Goal: Check status: Check status

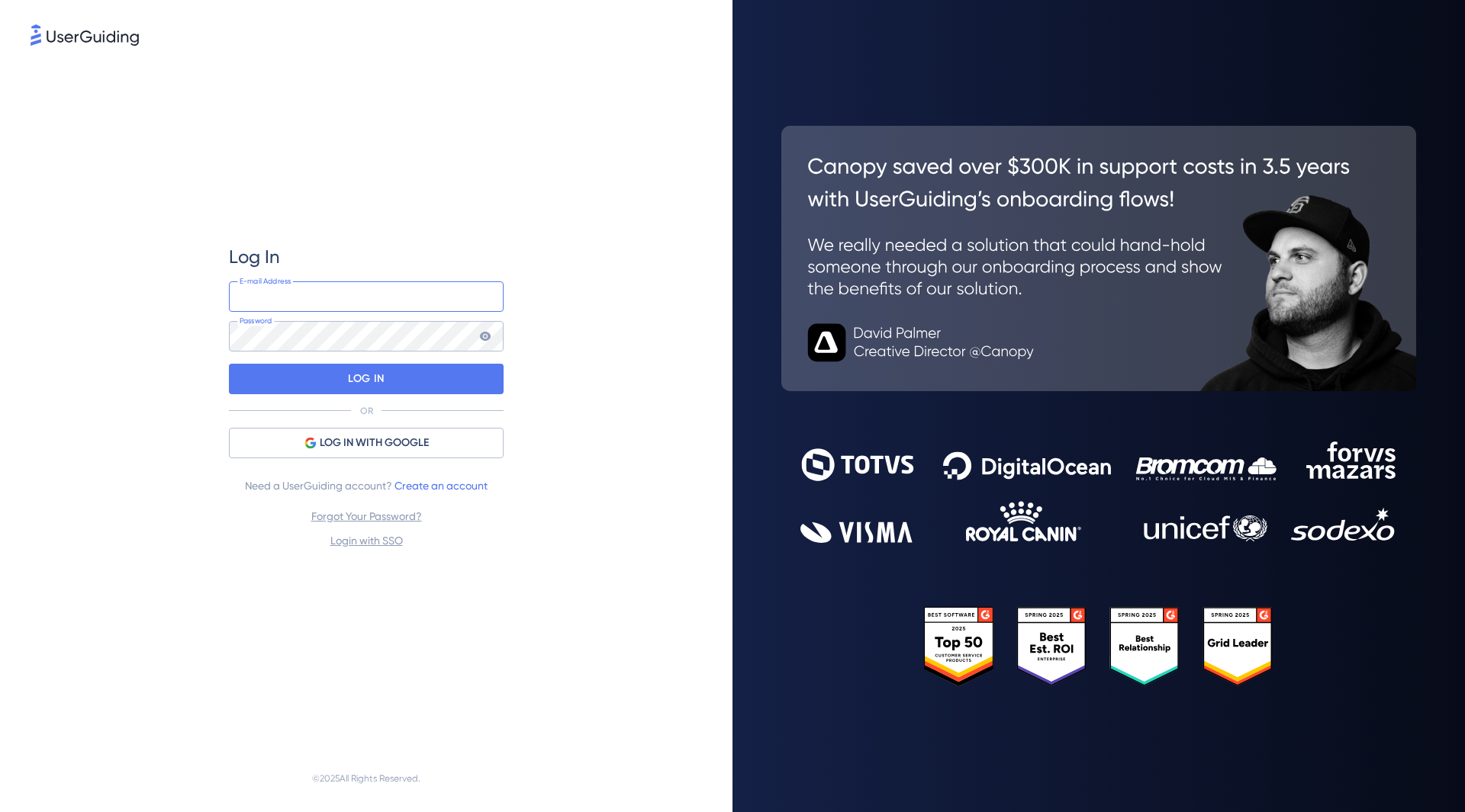
click at [290, 289] on input "email" at bounding box center [366, 296] width 275 height 30
paste input "[EMAIL_ADDRESS][DOMAIN_NAME]"
type input "[EMAIL_ADDRESS][DOMAIN_NAME]"
click at [274, 375] on div "LOG IN" at bounding box center [366, 378] width 275 height 30
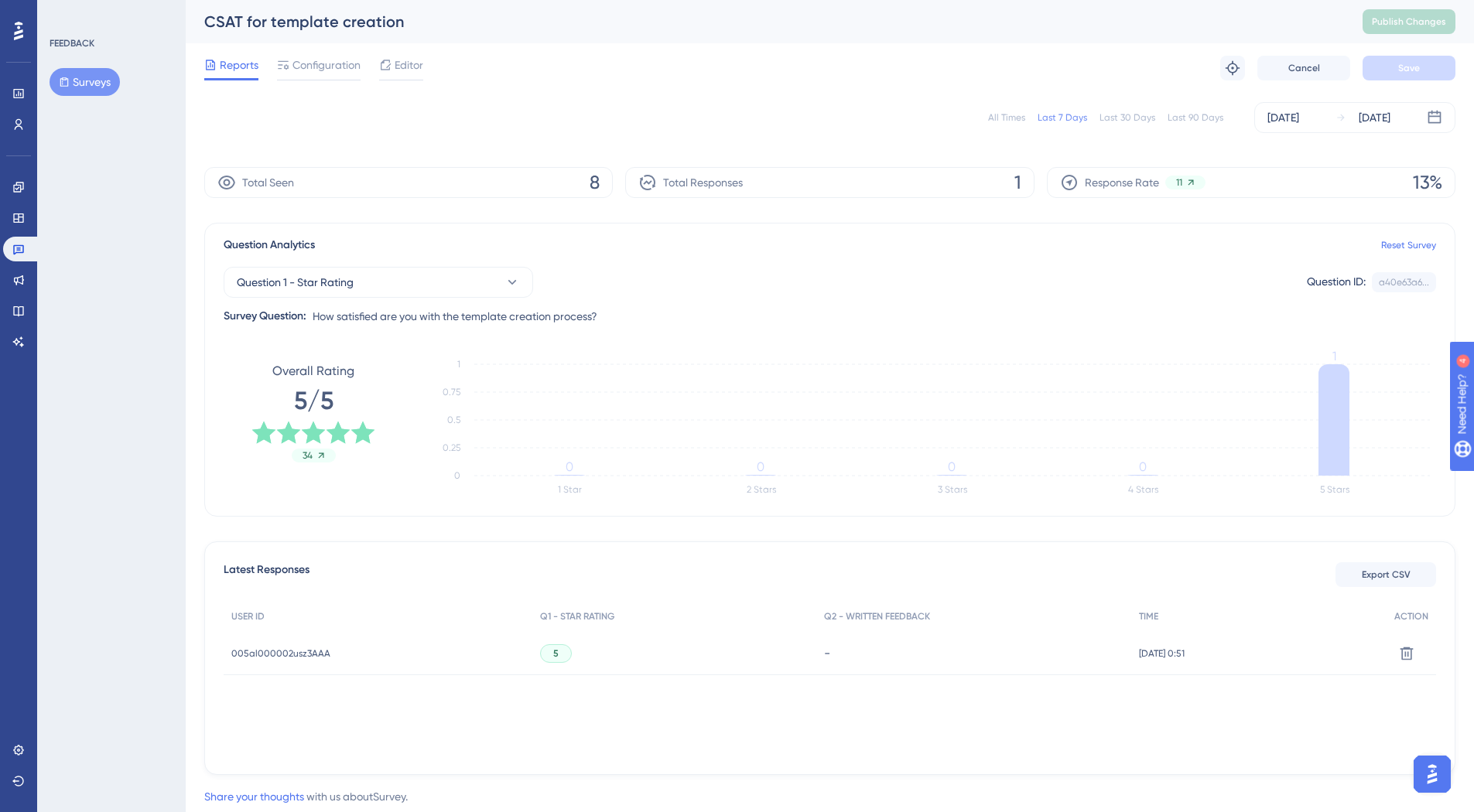
click at [1012, 117] on div "All Times" at bounding box center [1006, 117] width 37 height 12
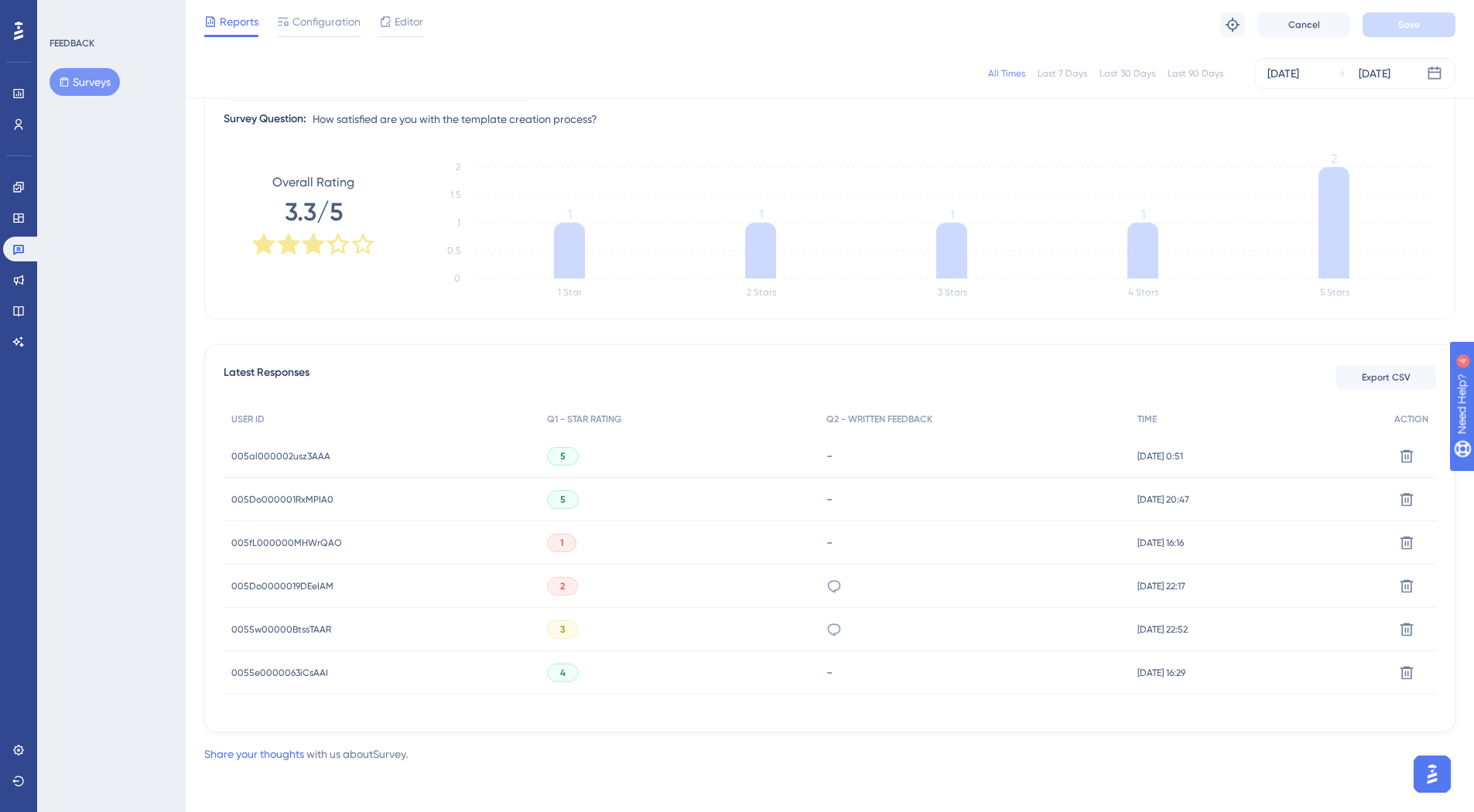
scroll to position [192, 0]
click at [275, 452] on span "005al000002usz3AAA" at bounding box center [281, 455] width 99 height 12
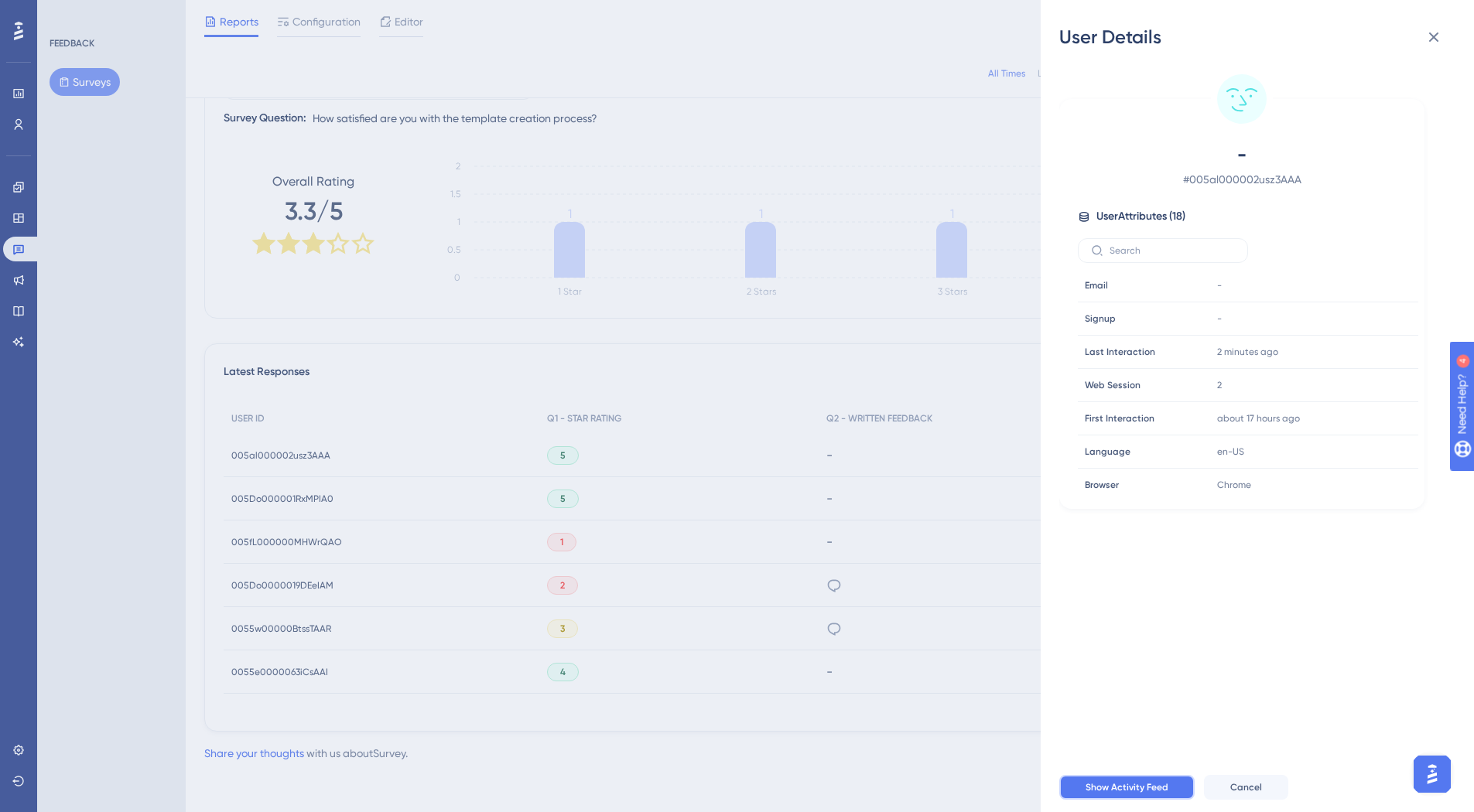
click at [1161, 794] on span "Show Activity Feed" at bounding box center [1127, 787] width 83 height 12
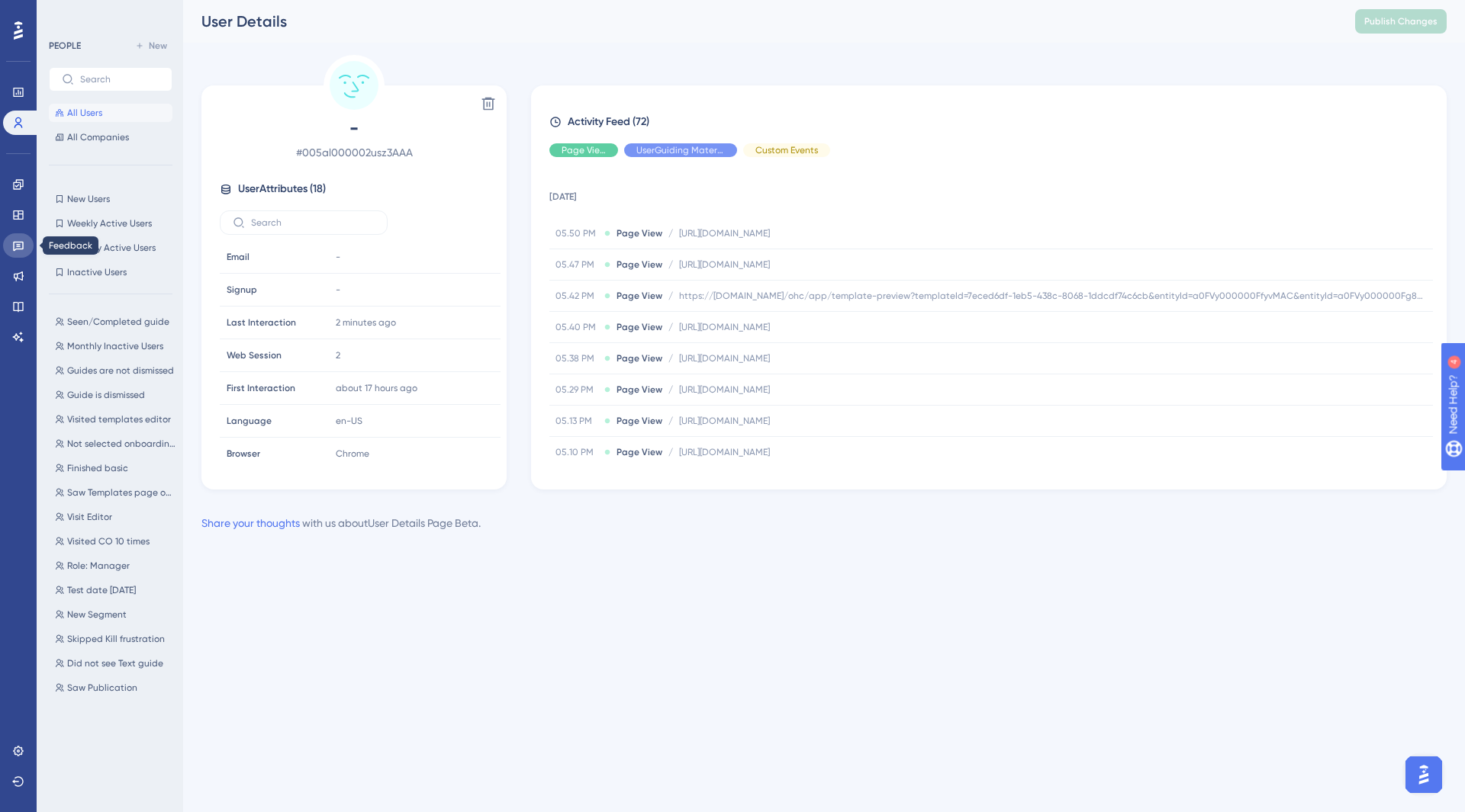
click at [13, 248] on icon at bounding box center [18, 245] width 12 height 12
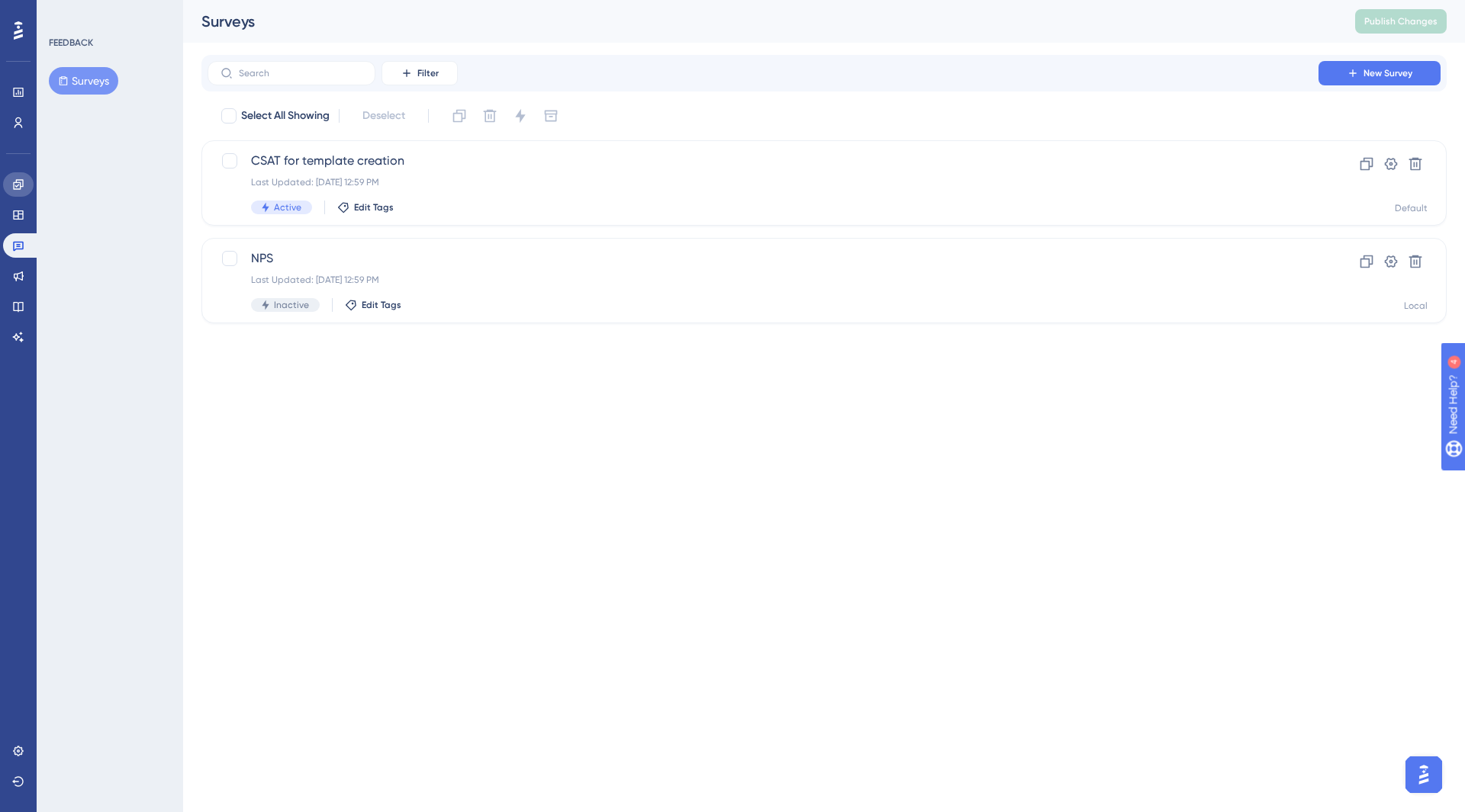
click at [23, 186] on icon at bounding box center [18, 184] width 10 height 10
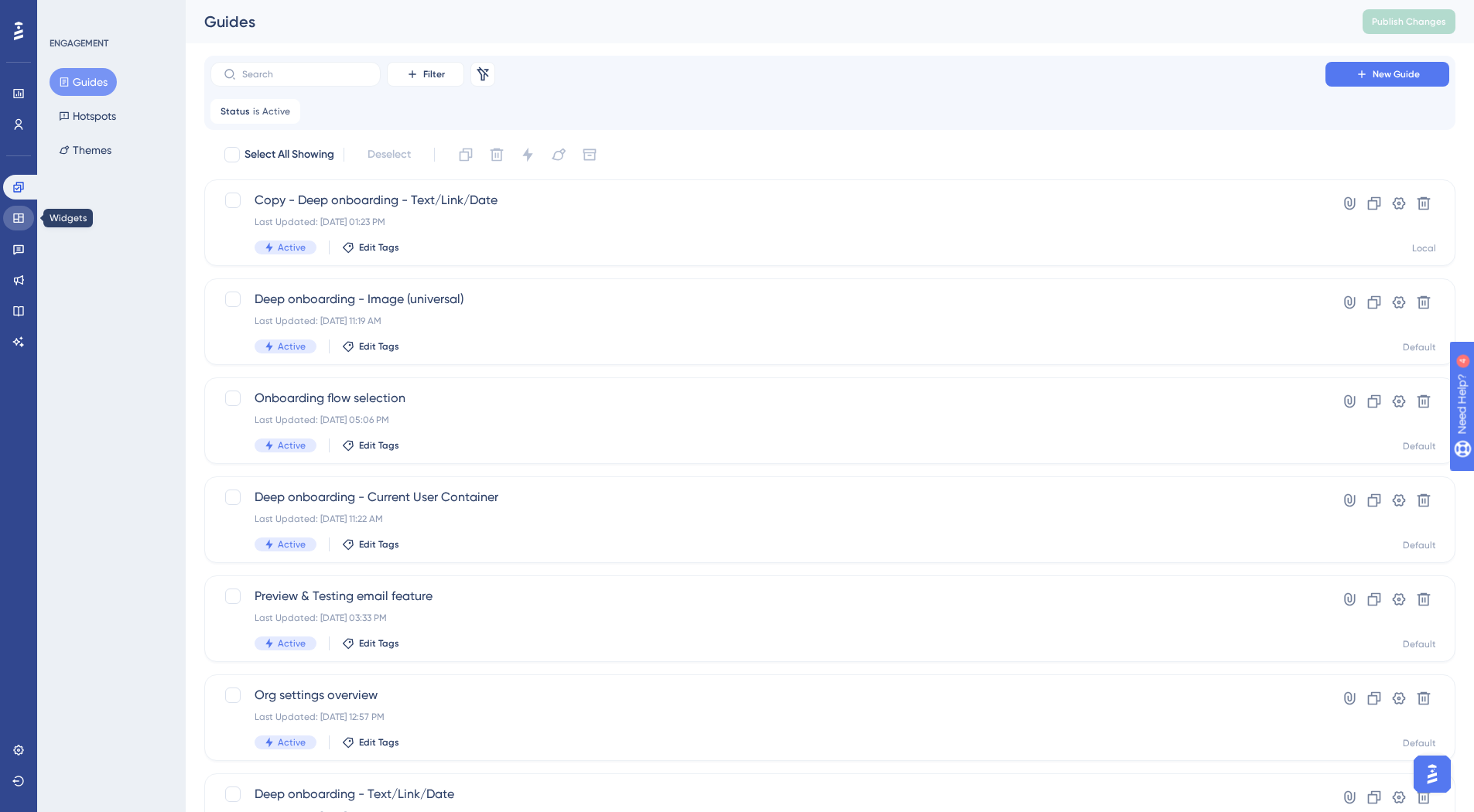
click at [25, 216] on link at bounding box center [18, 218] width 31 height 25
